Goal: Find specific page/section: Find specific page/section

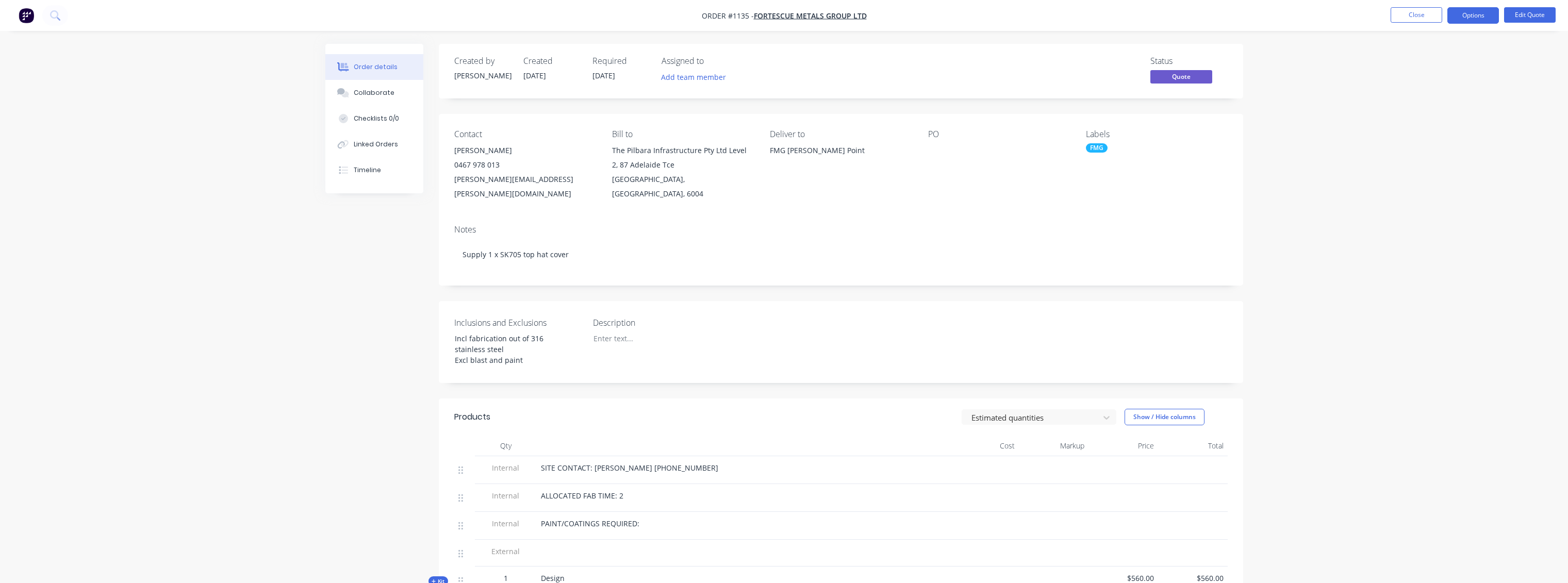
click at [1437, 21] on button "Close" at bounding box center [1416, 15] width 52 height 16
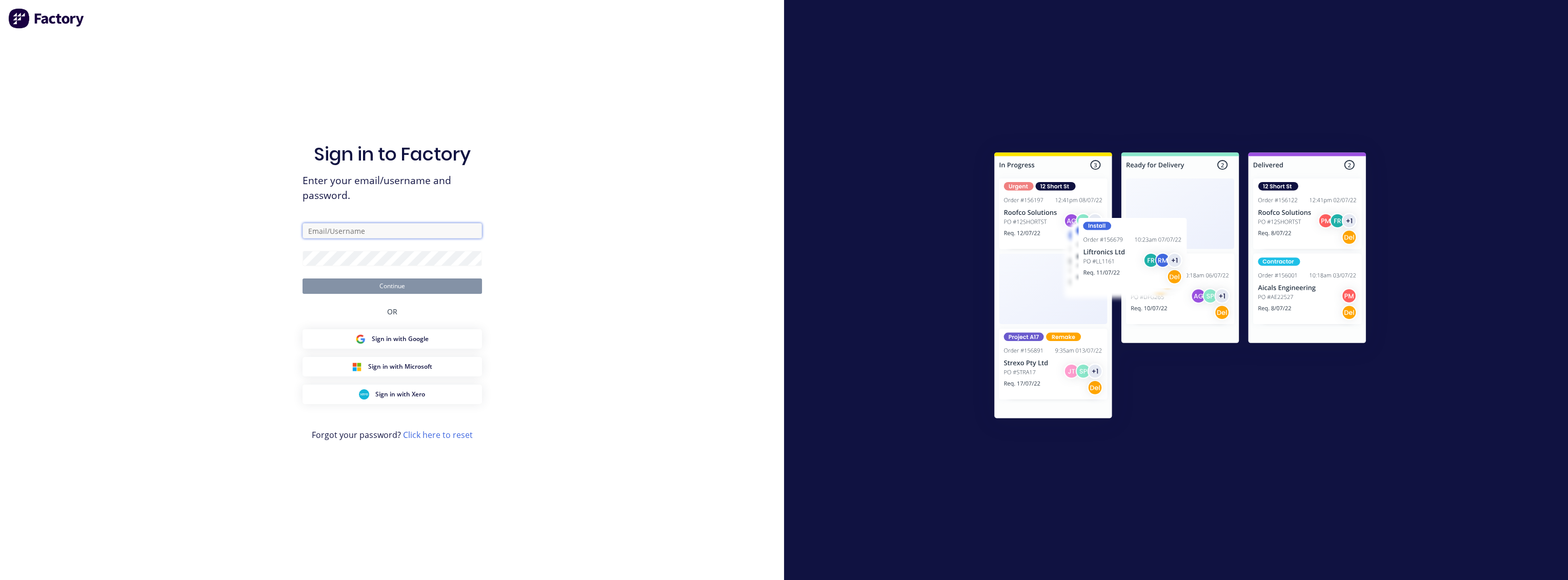
type input "[PERSON_NAME][EMAIL_ADDRESS][PERSON_NAME][DOMAIN_NAME]"
click at [392, 279] on button "Continue" at bounding box center [392, 286] width 179 height 16
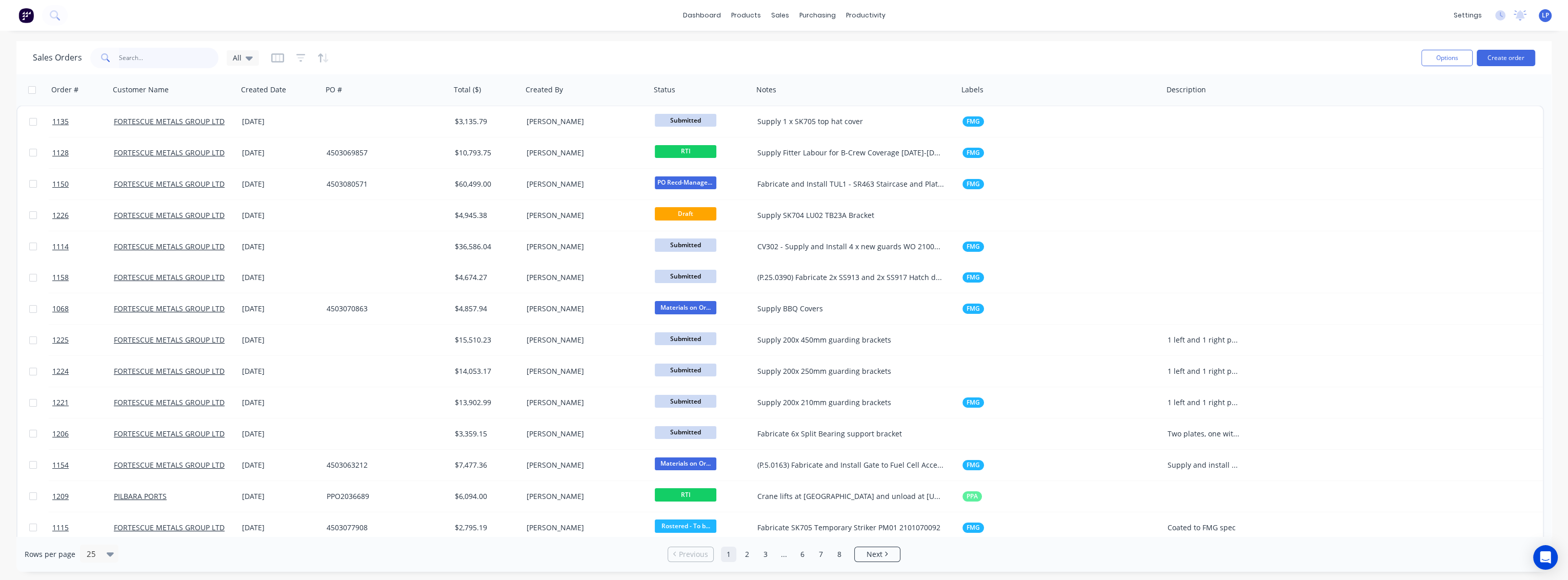
click at [131, 60] on input "text" at bounding box center [169, 58] width 100 height 20
type input "ss917"
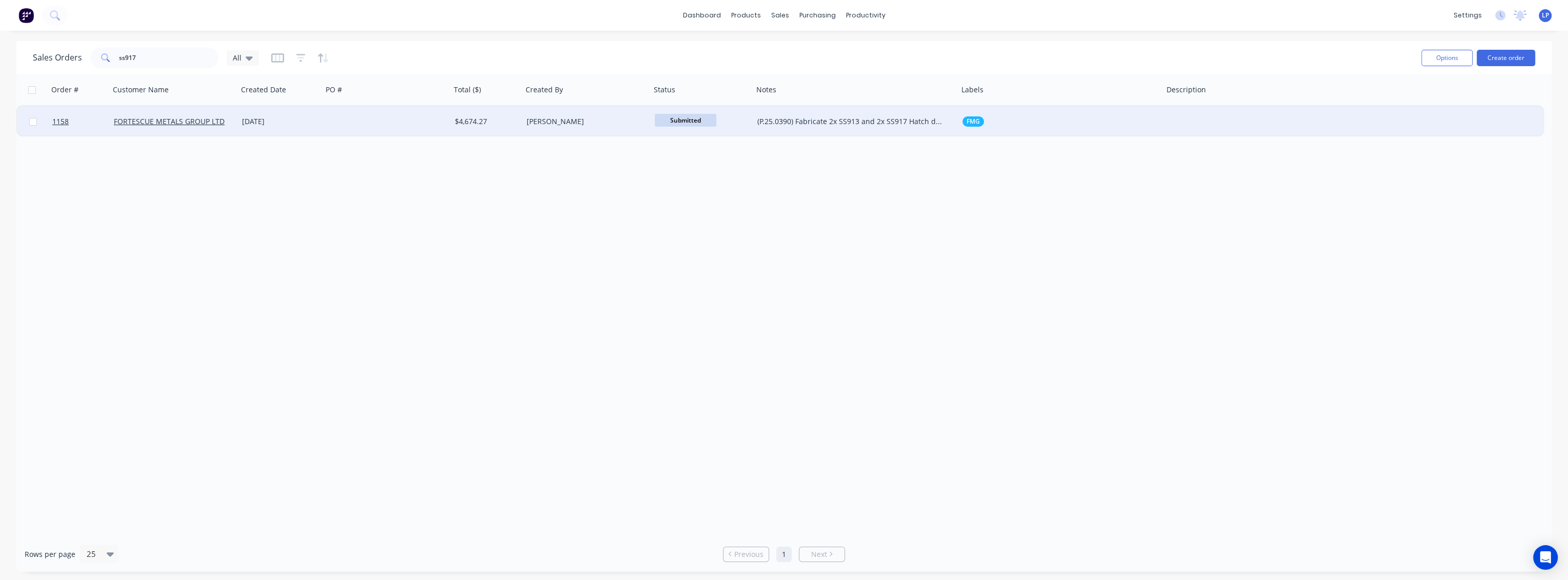
click at [340, 119] on div at bounding box center [386, 122] width 128 height 31
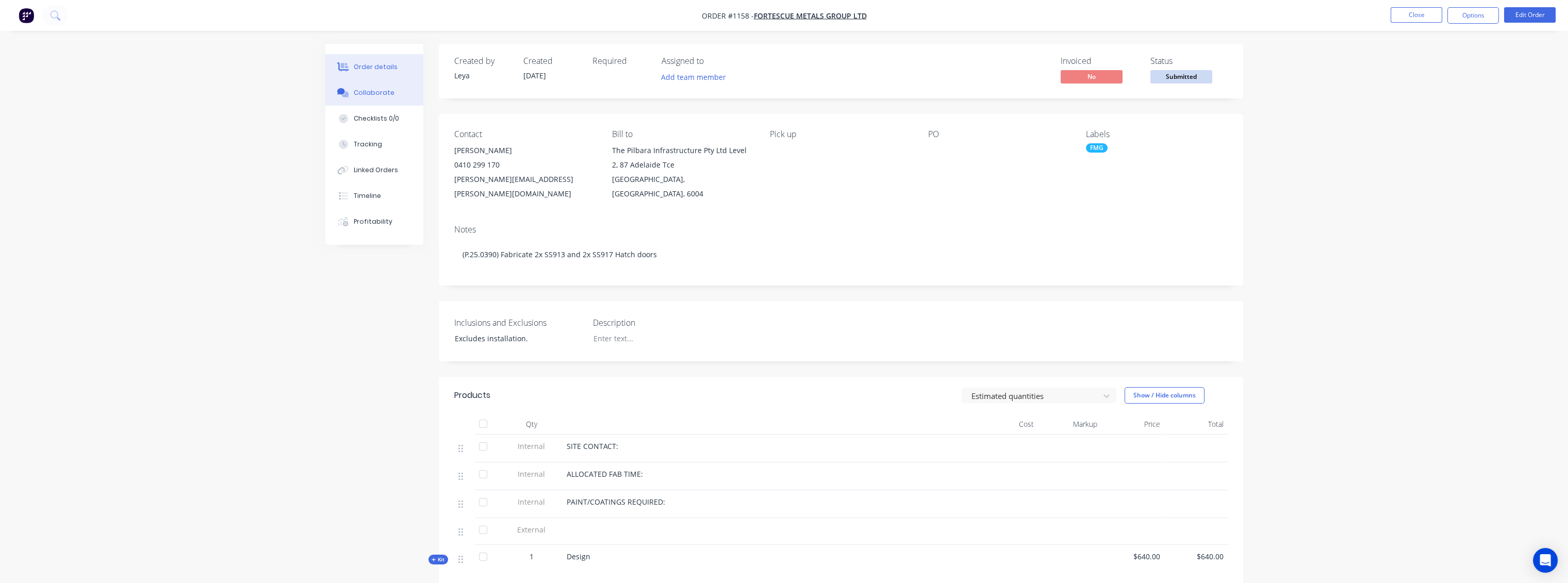
click at [392, 88] on button "Collaborate" at bounding box center [374, 92] width 98 height 26
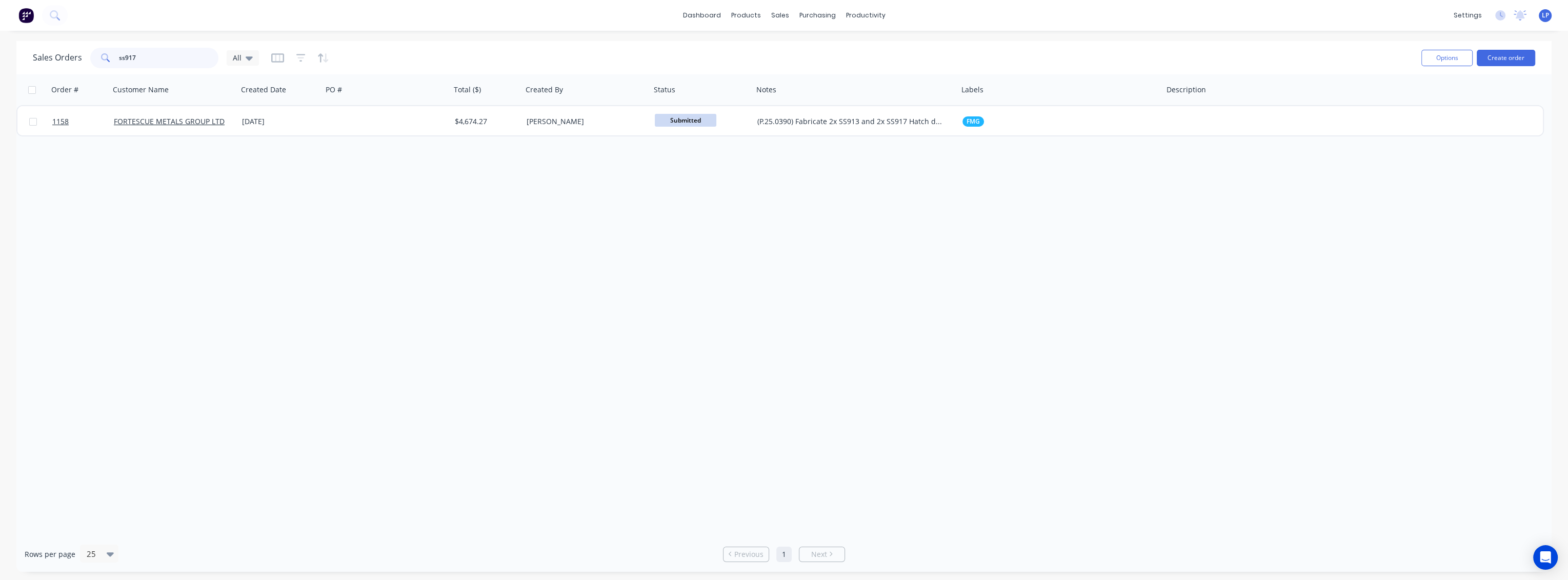
drag, startPoint x: 170, startPoint y: 55, endPoint x: 79, endPoint y: 65, distance: 91.5
click at [79, 65] on div "Sales Orders ss917 All" at bounding box center [146, 58] width 226 height 20
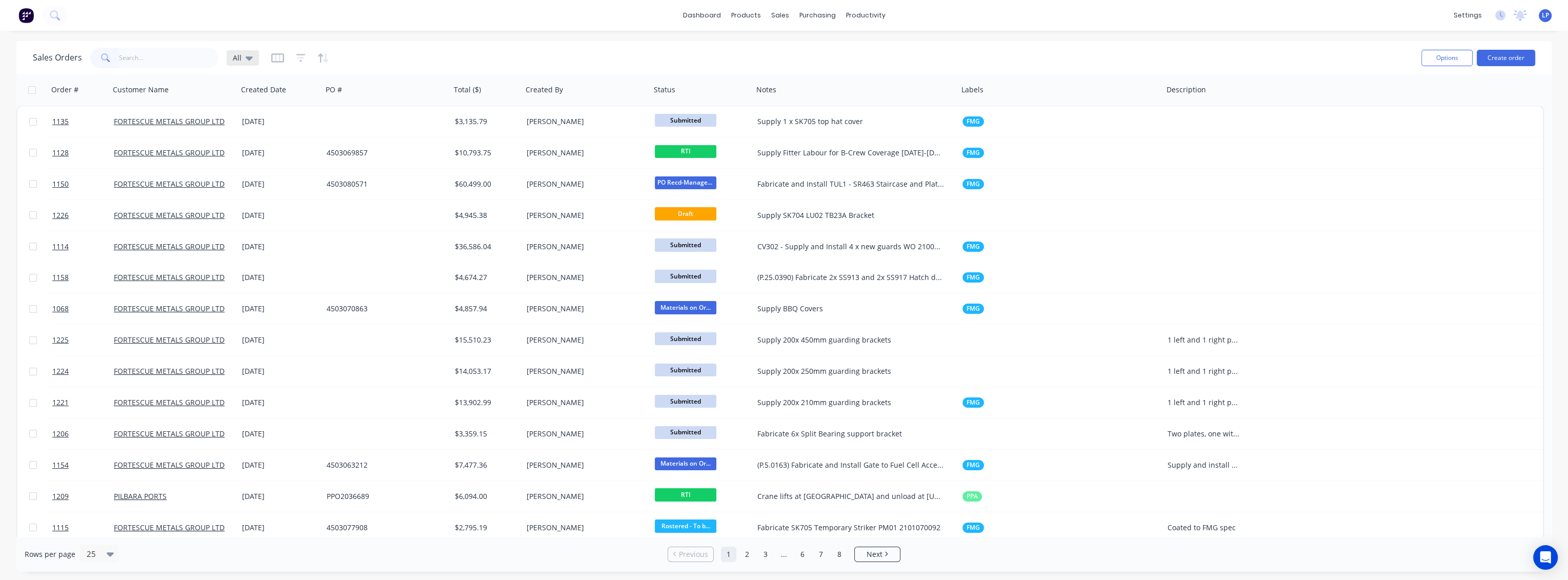
click at [250, 57] on icon at bounding box center [249, 58] width 7 height 4
click at [253, 201] on button "QUOTES" at bounding box center [288, 206] width 117 height 12
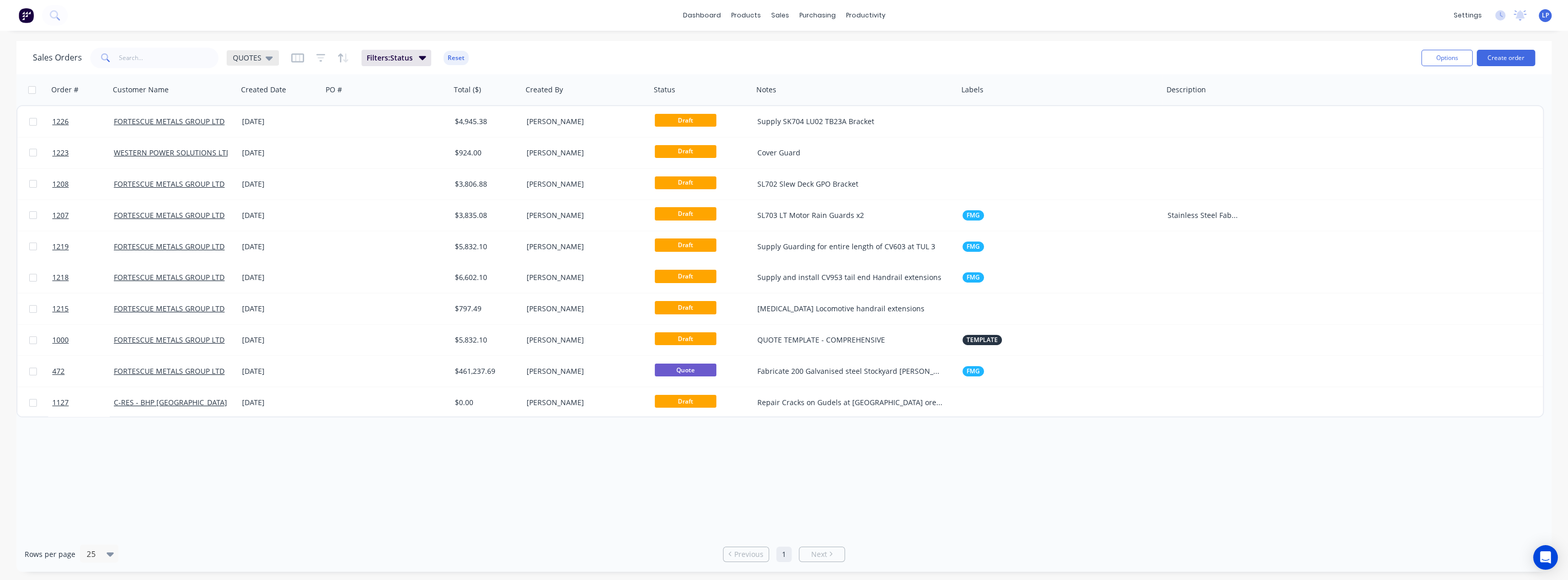
click at [266, 54] on icon at bounding box center [270, 58] width 7 height 11
click at [260, 145] on button "None" at bounding box center [288, 145] width 117 height 12
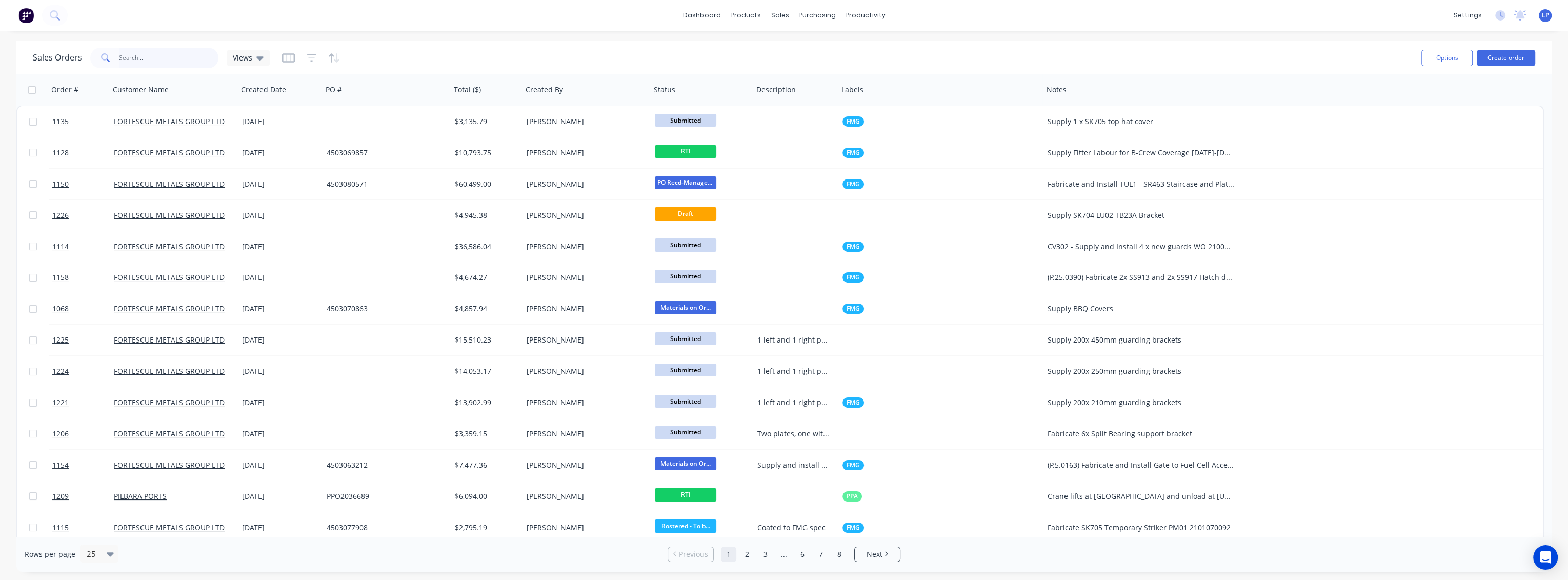
click at [175, 65] on input "text" at bounding box center [169, 58] width 100 height 20
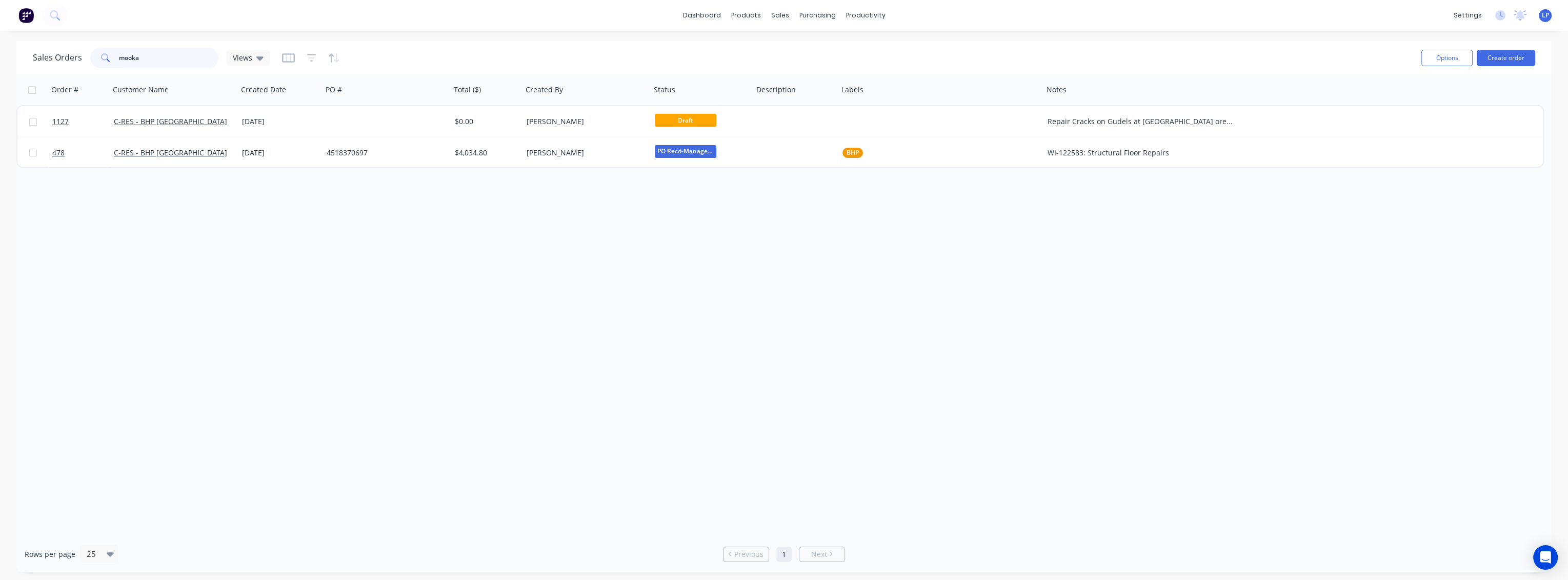
drag, startPoint x: 138, startPoint y: 63, endPoint x: 111, endPoint y: 61, distance: 27.1
click at [115, 61] on div "mooka" at bounding box center [154, 58] width 128 height 20
type input "mooka"
